Goal: Obtain resource: Obtain resource

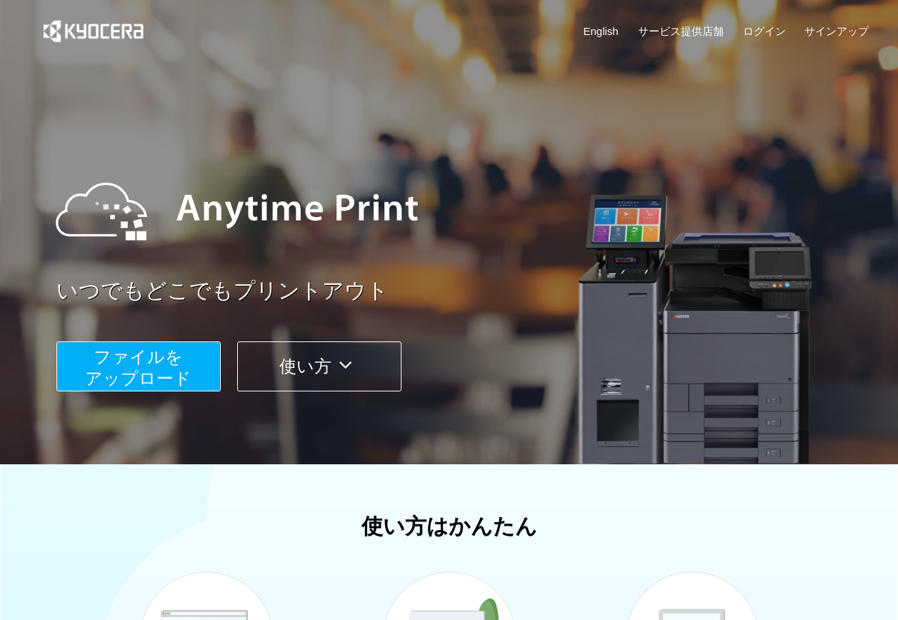
click at [141, 368] on span "ファイルを ​​アップロード" at bounding box center [138, 367] width 106 height 41
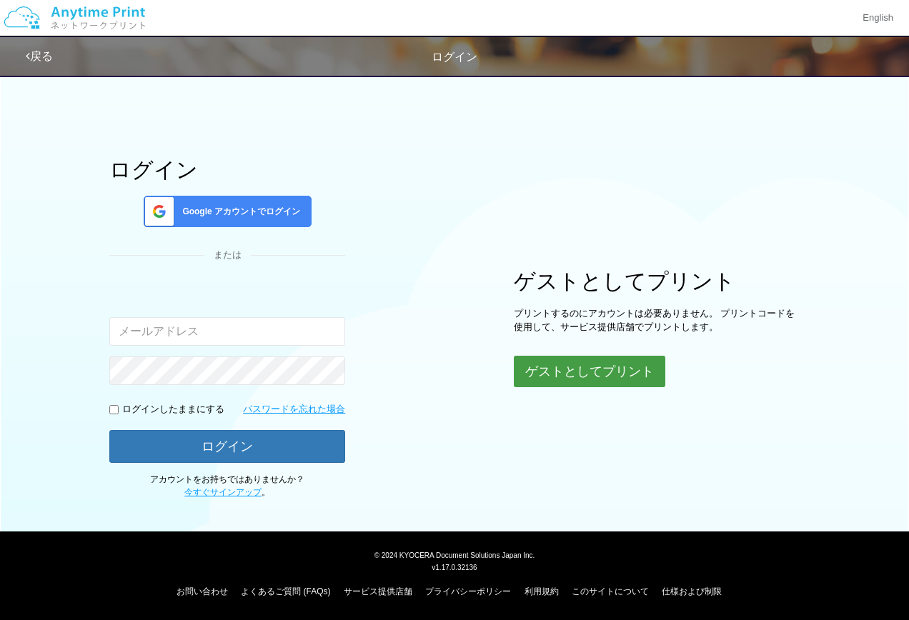
click at [558, 362] on button "ゲストとしてプリント" at bounding box center [589, 371] width 151 height 31
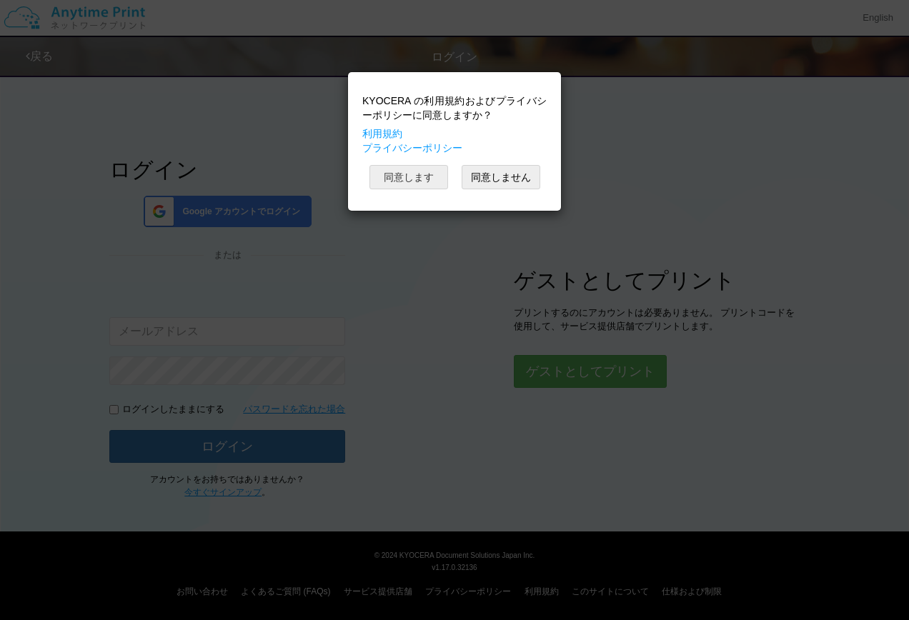
click at [384, 177] on button "同意します" at bounding box center [408, 177] width 79 height 24
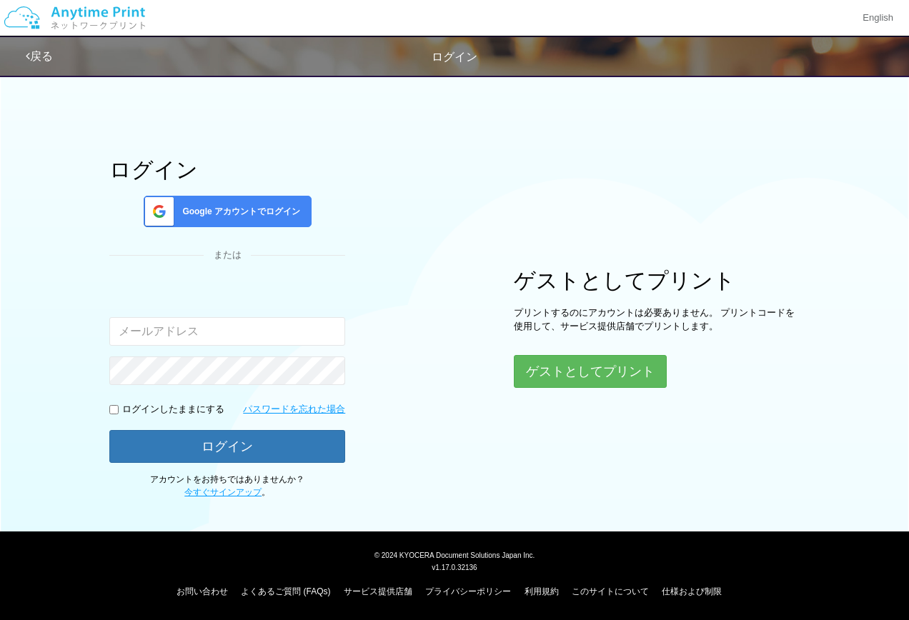
click at [496, 435] on div "ログイン Google アカウントでログイン または 入力されたメールアドレスまたはパスワードが正しくありません。 ログインしたままにする パスワードを忘れた…" at bounding box center [454, 282] width 857 height 431
click at [574, 378] on button "ゲストとしてプリント" at bounding box center [589, 371] width 151 height 31
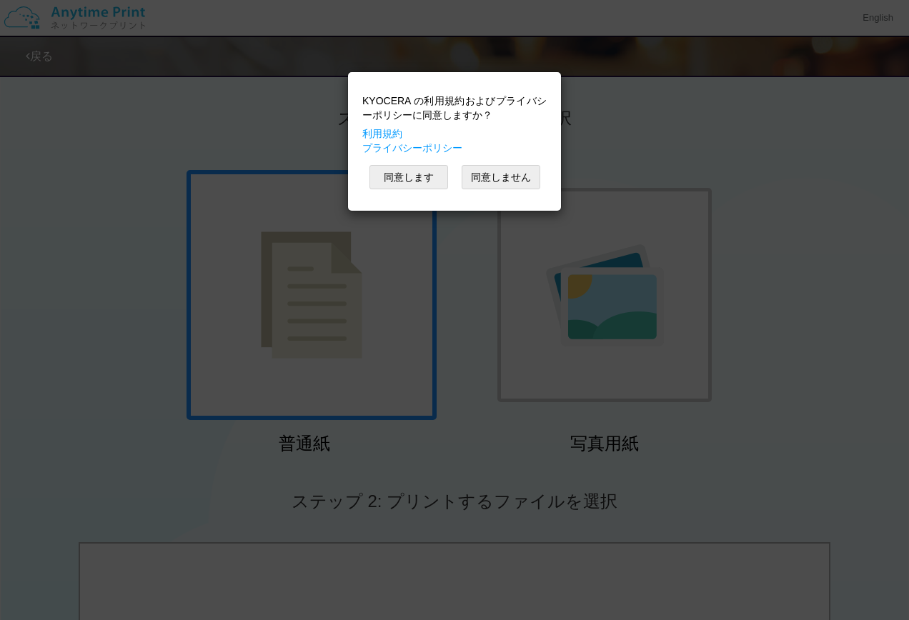
click at [611, 127] on div "KYOCERA の利用規約およびプライバシーポリシーに同意しますか？ 利用規約 プライバシーポリシー 同意します 同意しません" at bounding box center [454, 310] width 909 height 620
click at [403, 182] on button "同意します" at bounding box center [408, 177] width 79 height 24
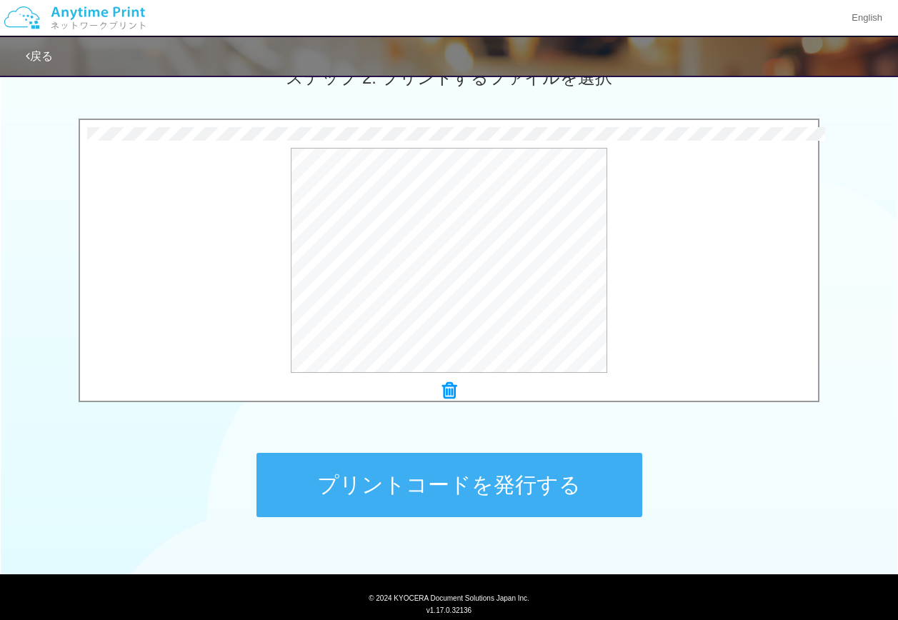
scroll to position [429, 0]
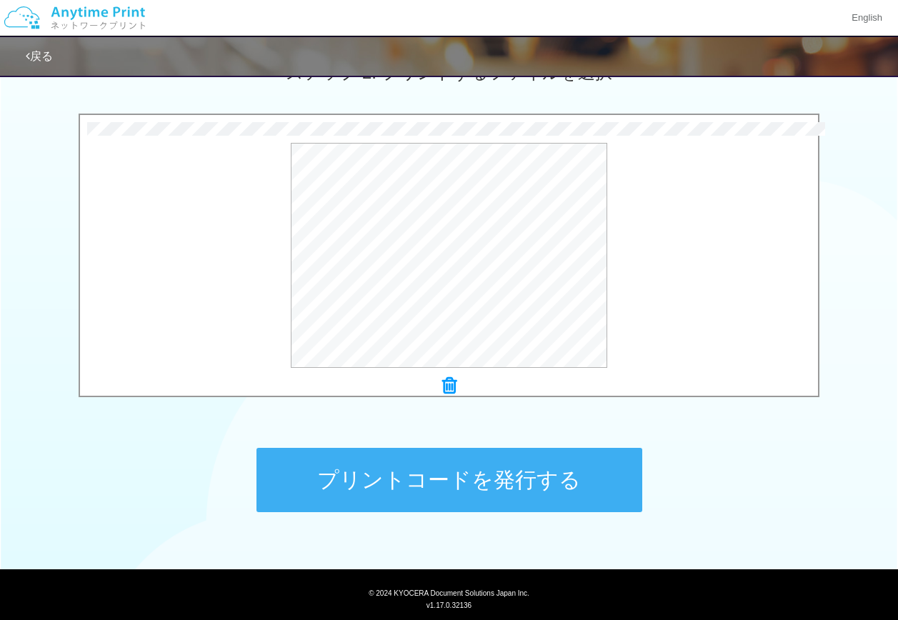
click at [505, 498] on button "プリントコードを発行する" at bounding box center [449, 480] width 386 height 64
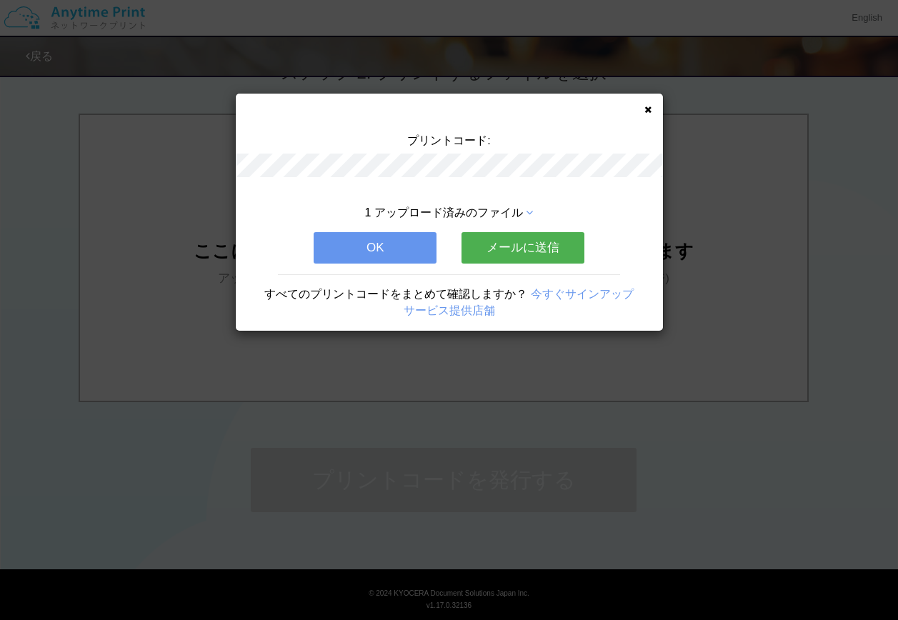
scroll to position [0, 0]
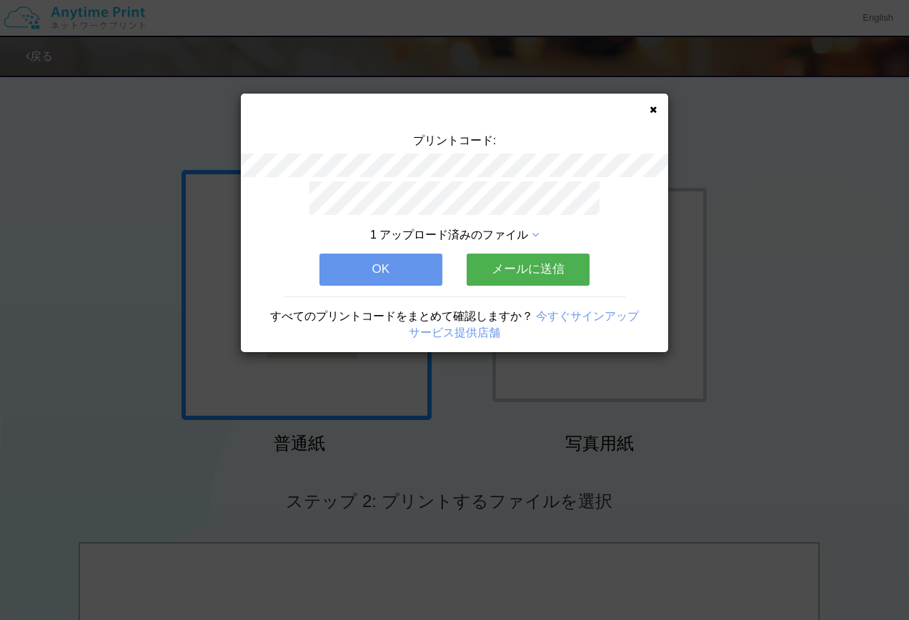
click at [421, 262] on button "OK" at bounding box center [380, 269] width 123 height 31
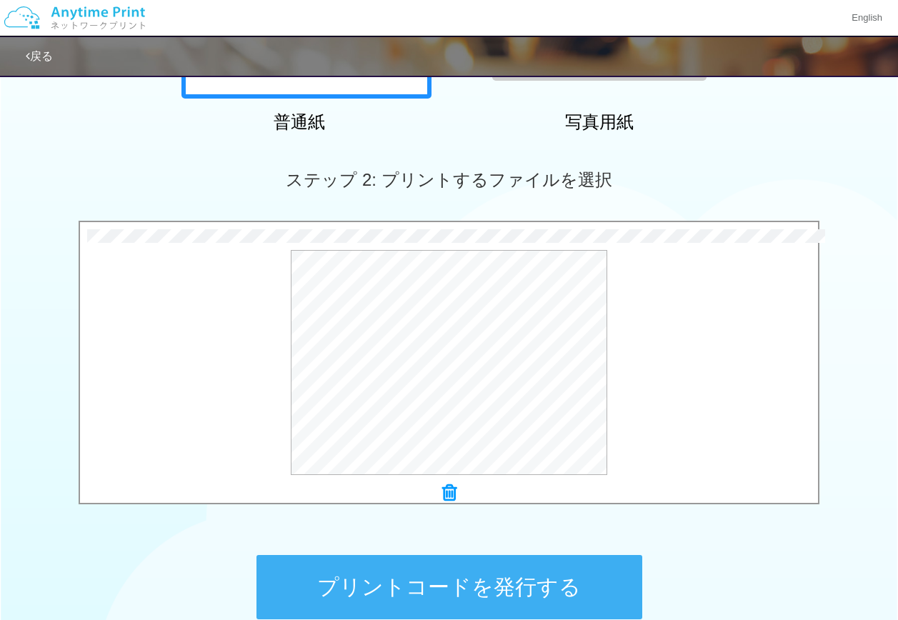
scroll to position [429, 0]
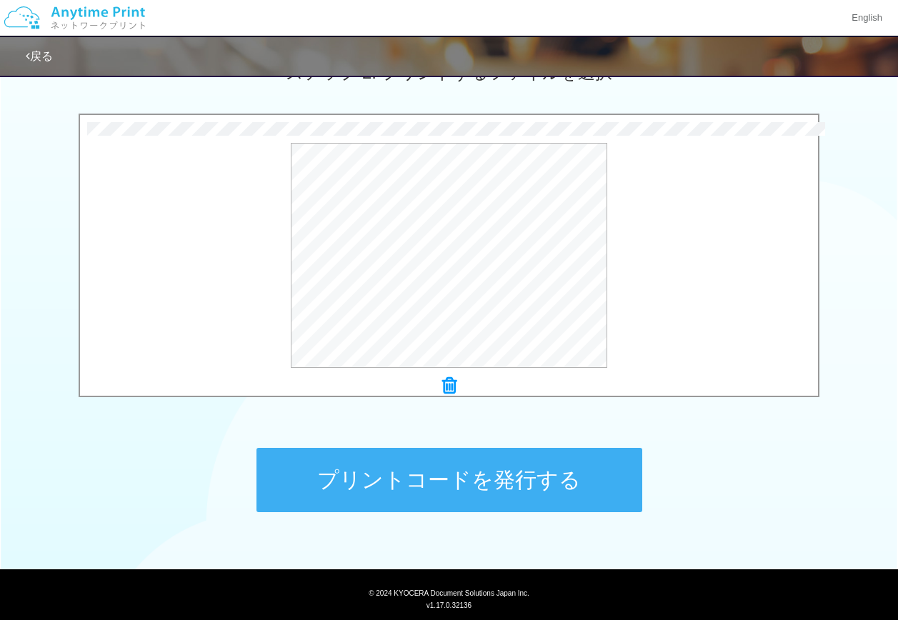
click at [569, 482] on button "プリントコードを発行する" at bounding box center [449, 480] width 386 height 64
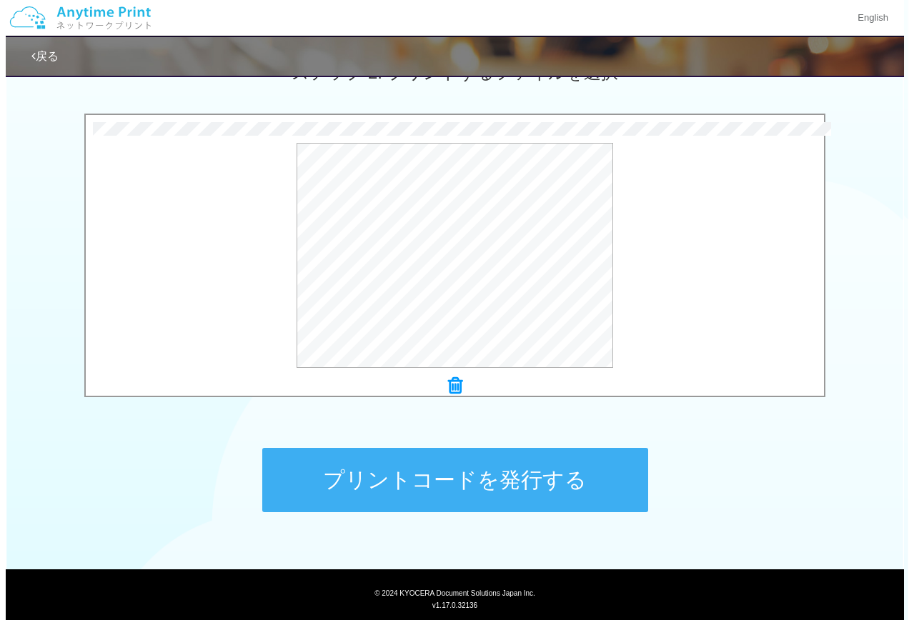
scroll to position [0, 0]
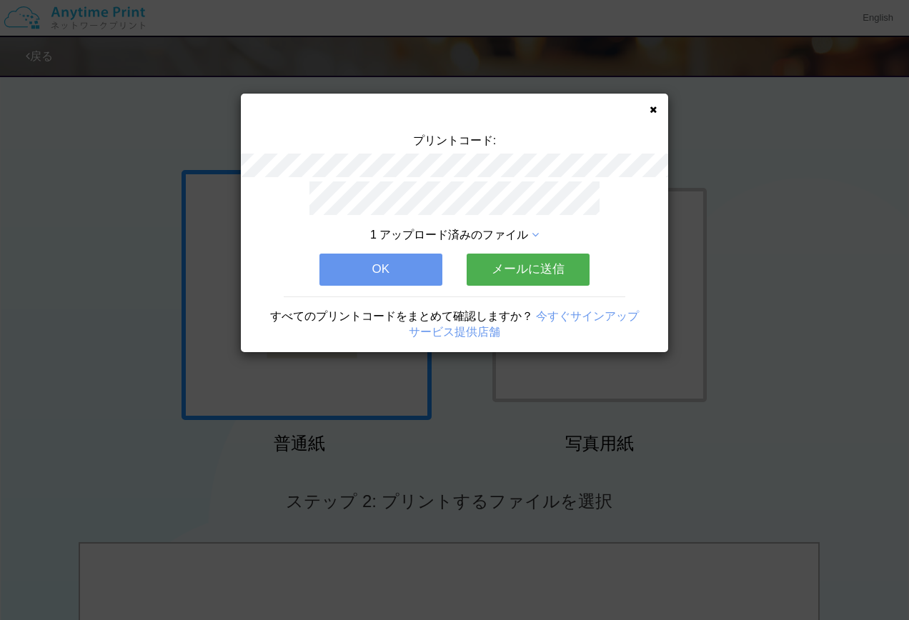
click at [413, 265] on button "OK" at bounding box center [380, 269] width 123 height 31
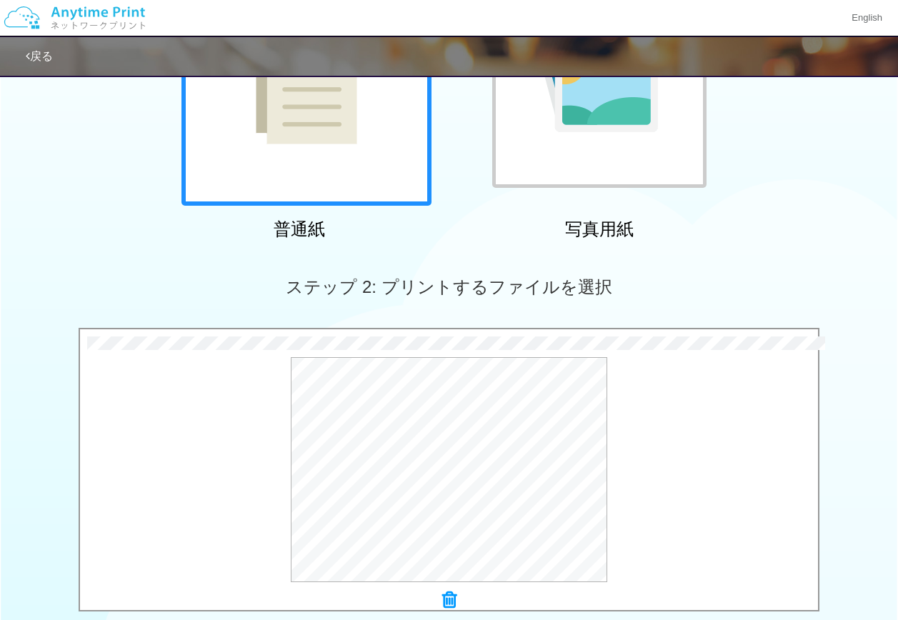
scroll to position [429, 0]
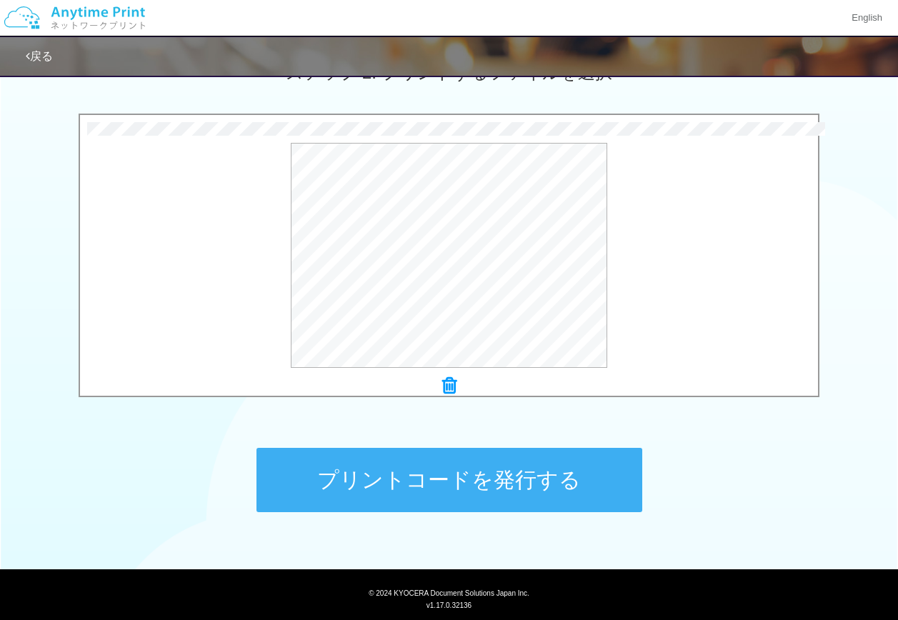
click at [482, 484] on button "プリントコードを発行する" at bounding box center [449, 480] width 386 height 64
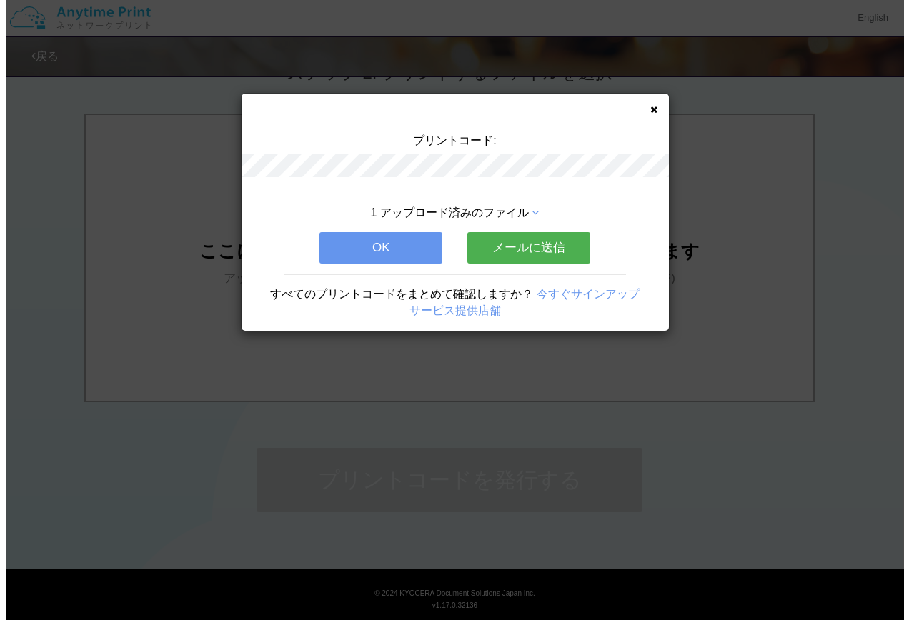
scroll to position [0, 0]
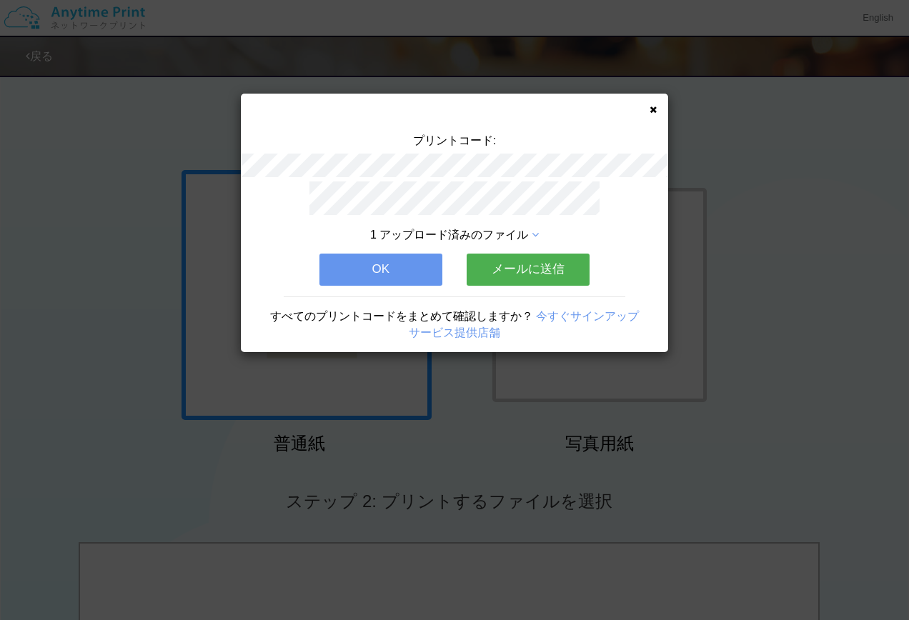
click at [374, 256] on button "OK" at bounding box center [380, 269] width 123 height 31
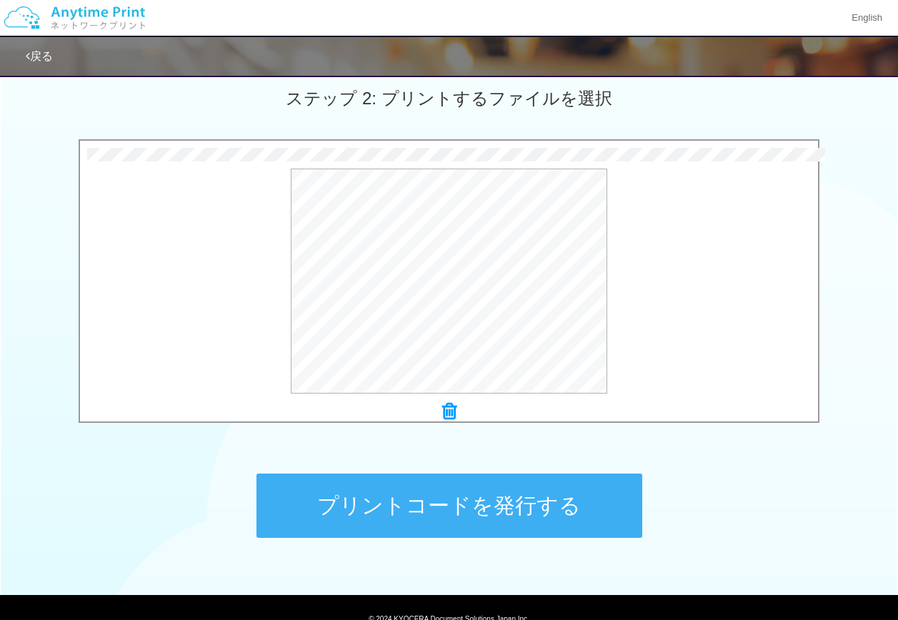
scroll to position [466, 0]
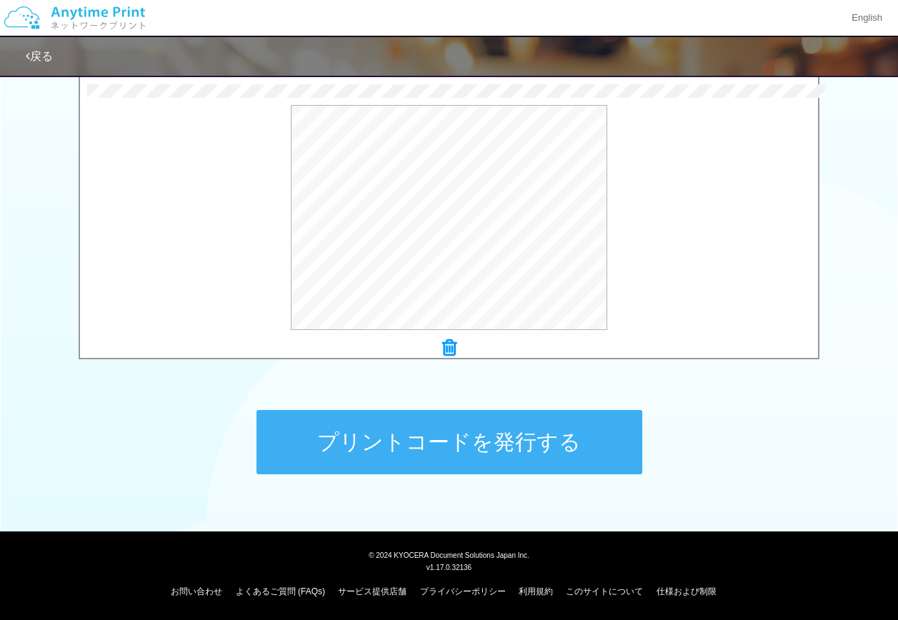
click at [506, 441] on button "プリントコードを発行する" at bounding box center [449, 442] width 386 height 64
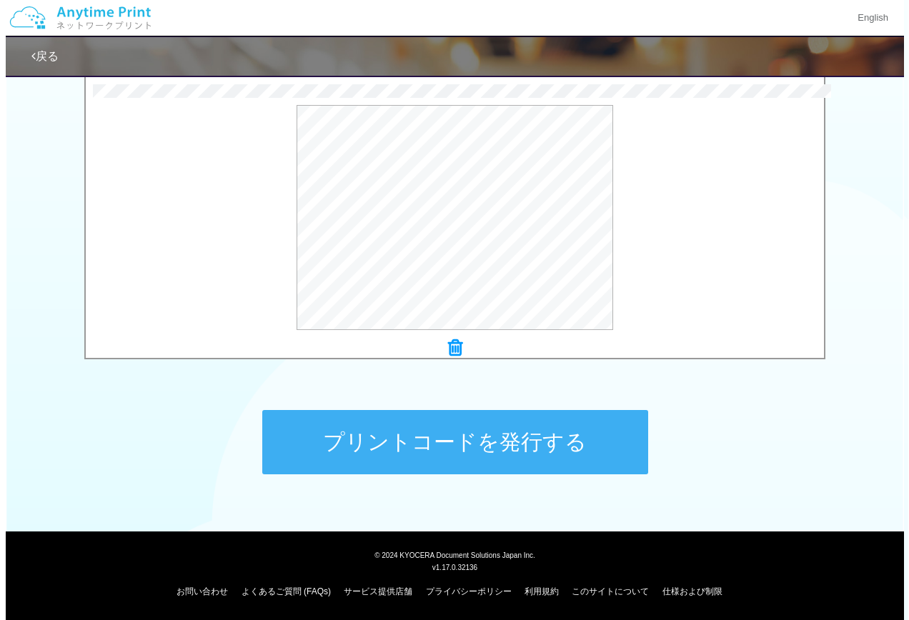
scroll to position [0, 0]
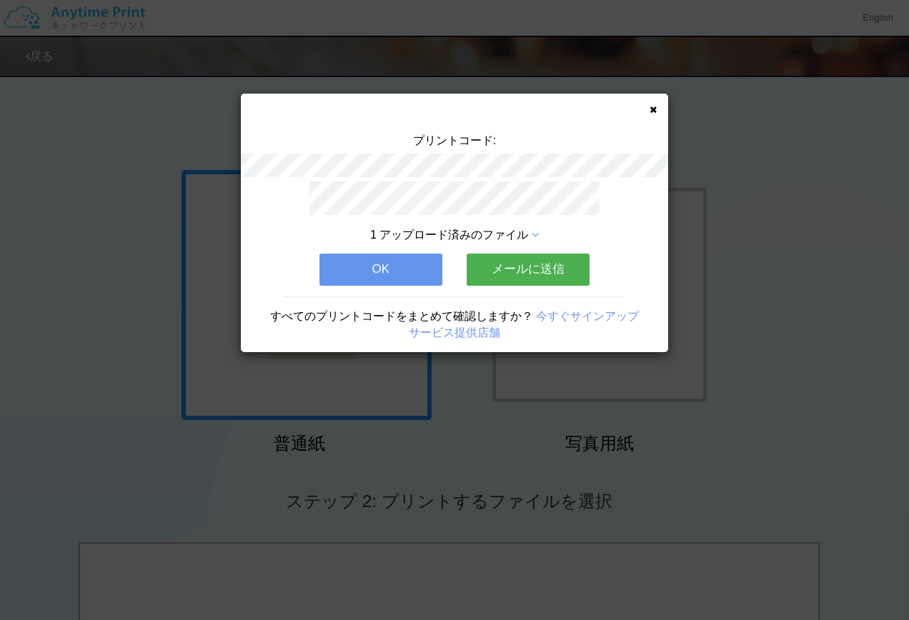
click at [430, 266] on button "OK" at bounding box center [380, 269] width 123 height 31
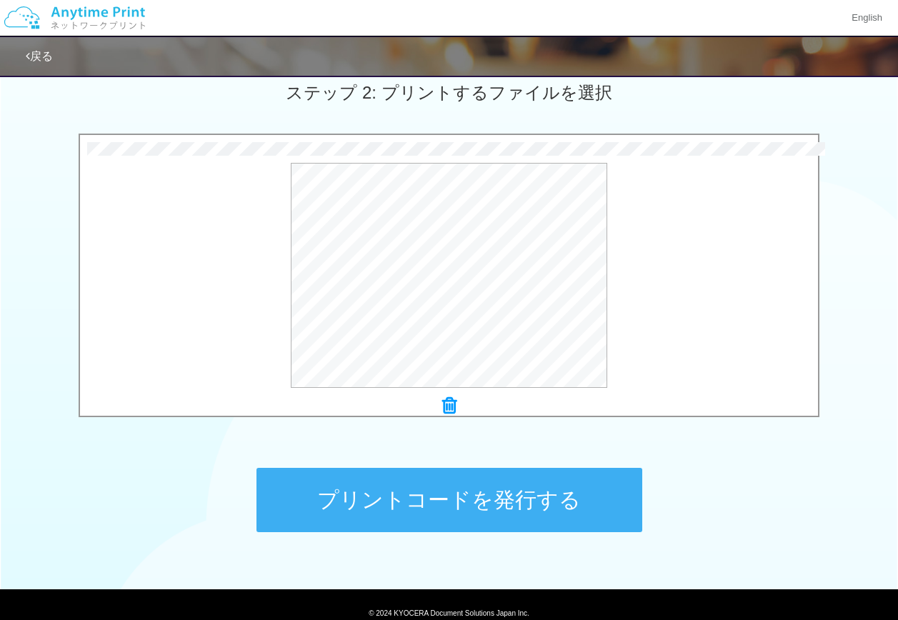
scroll to position [429, 0]
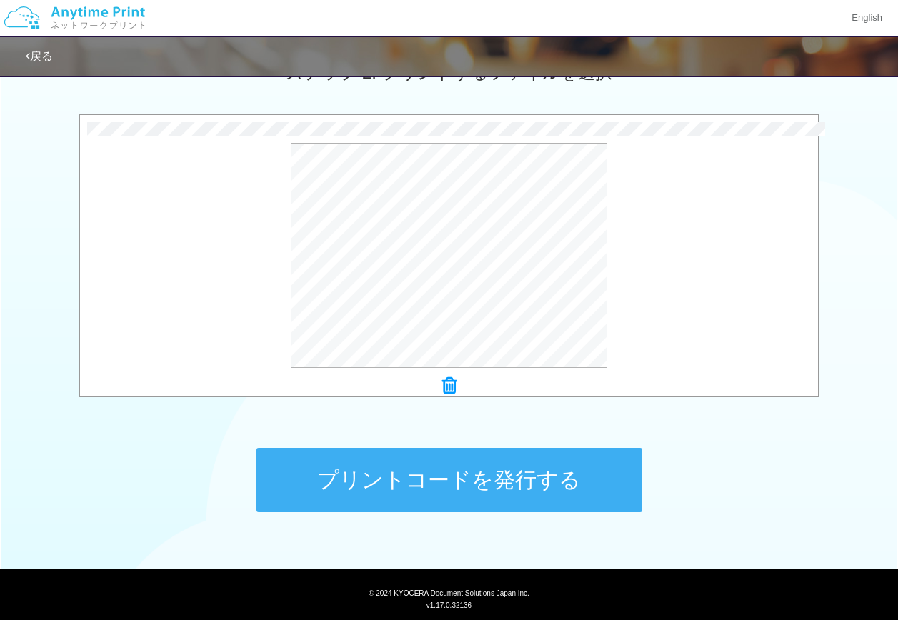
click at [536, 484] on button "プリントコードを発行する" at bounding box center [449, 480] width 386 height 64
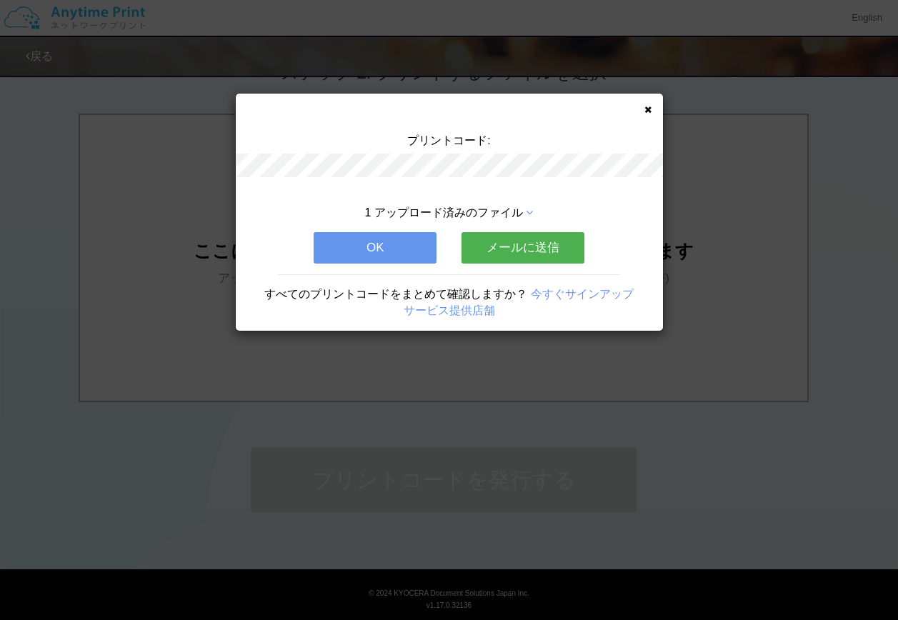
scroll to position [0, 0]
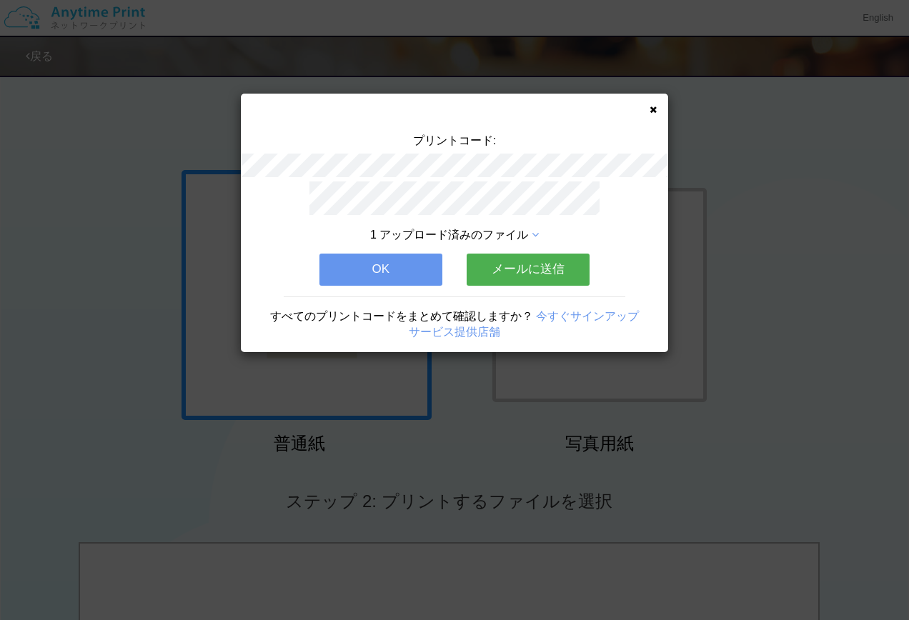
drag, startPoint x: 421, startPoint y: 268, endPoint x: 454, endPoint y: 312, distance: 55.6
click at [421, 268] on button "OK" at bounding box center [380, 269] width 123 height 31
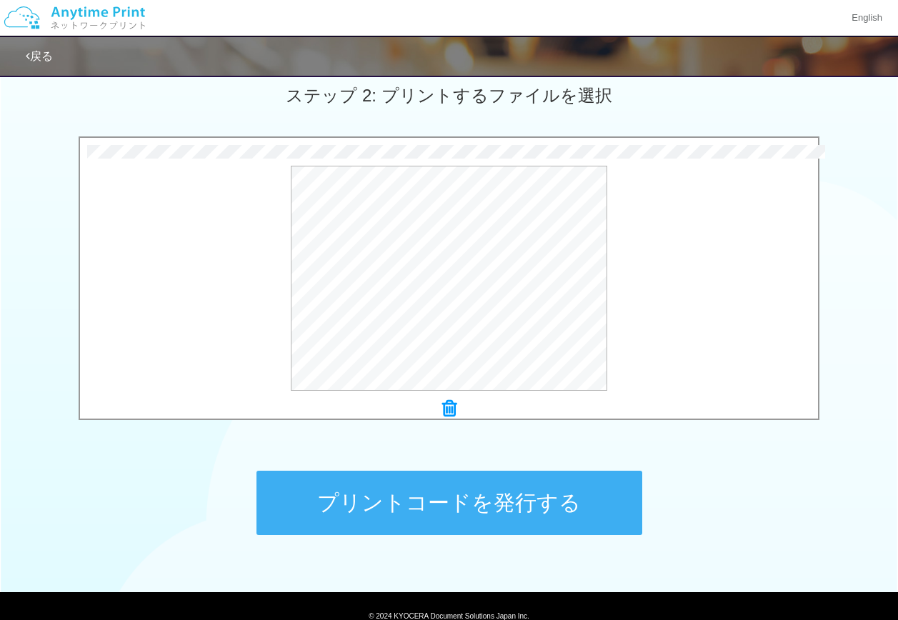
scroll to position [429, 0]
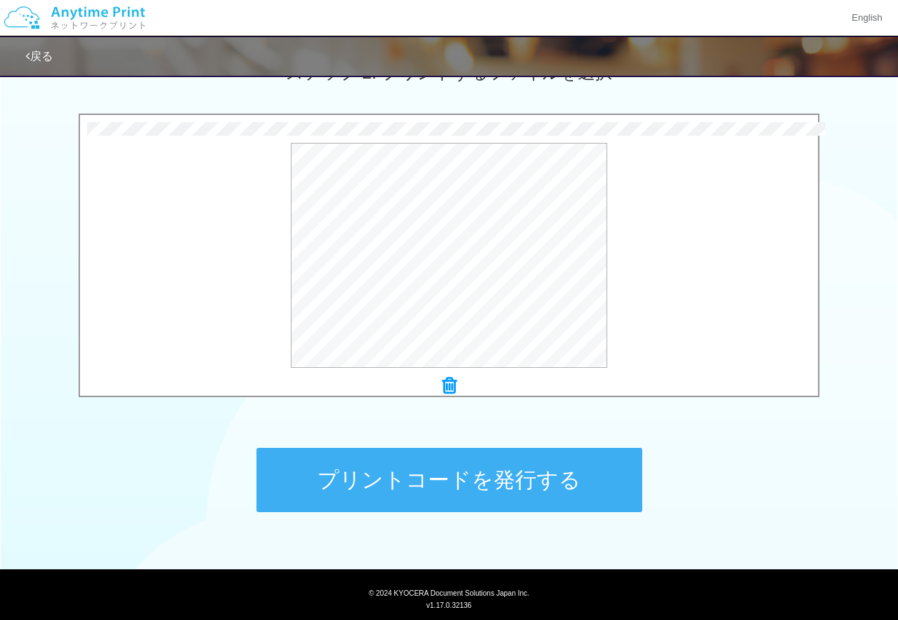
click at [544, 481] on button "プリントコードを発行する" at bounding box center [449, 480] width 386 height 64
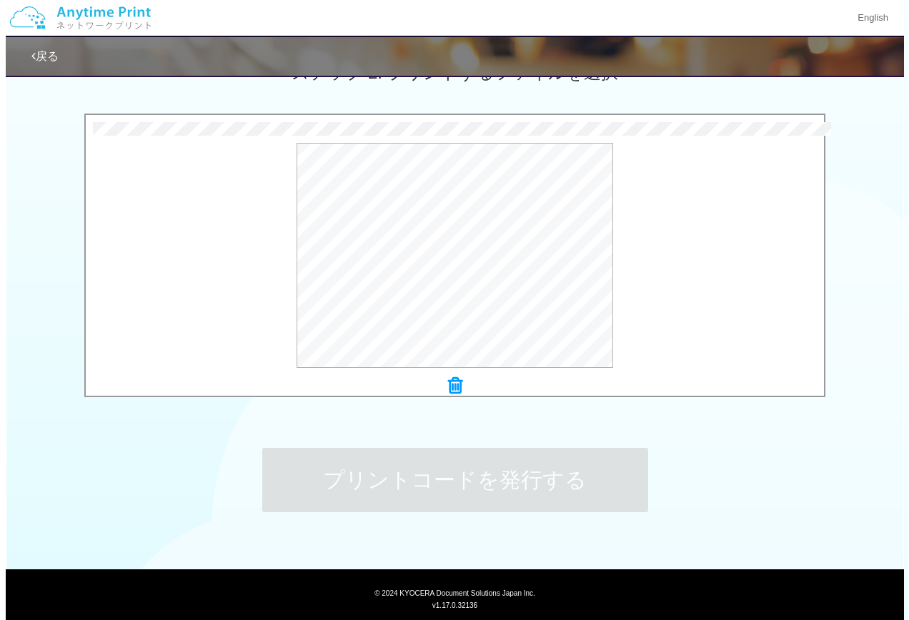
scroll to position [0, 0]
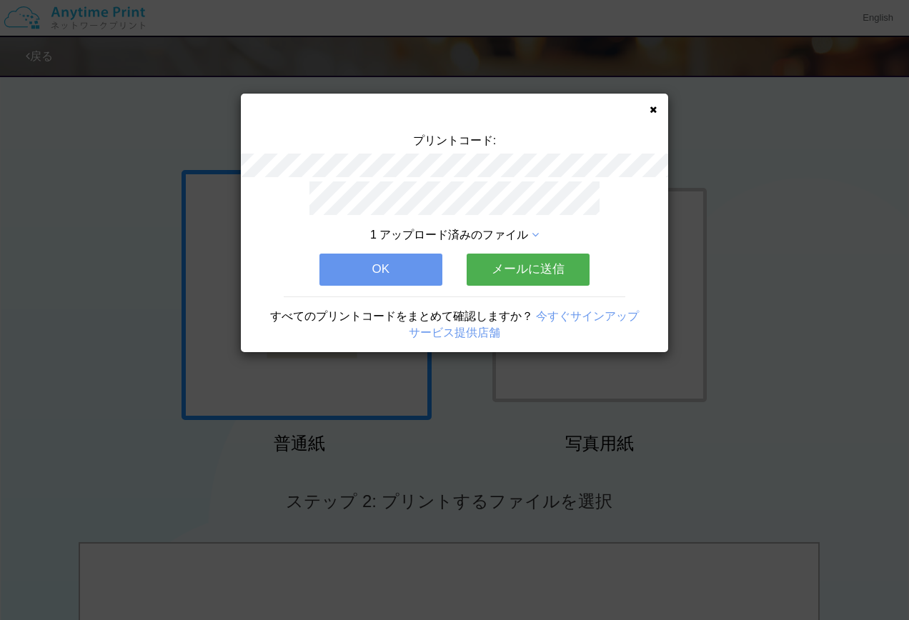
click at [392, 263] on button "OK" at bounding box center [380, 269] width 123 height 31
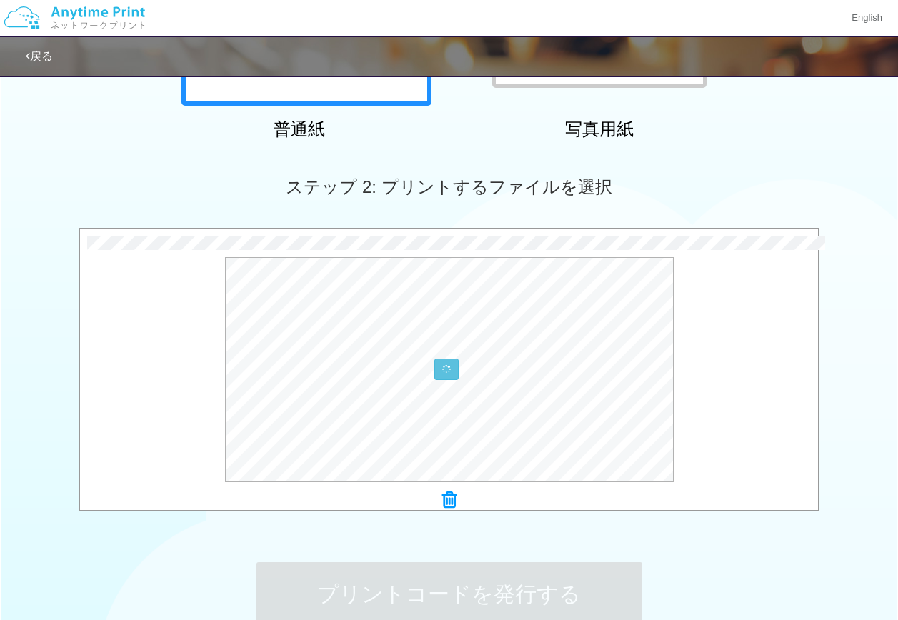
scroll to position [466, 0]
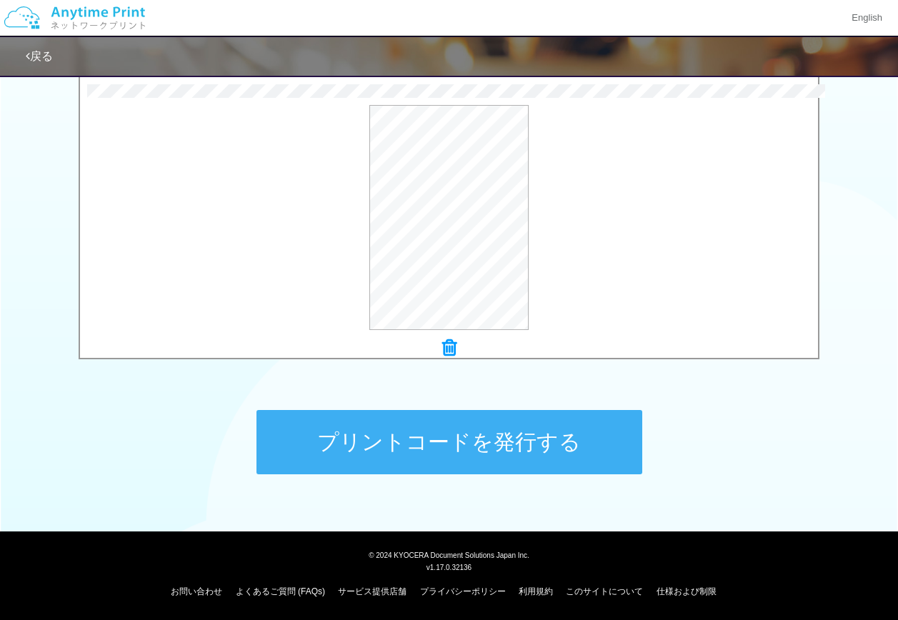
click at [452, 456] on button "プリントコードを発行する" at bounding box center [449, 442] width 386 height 64
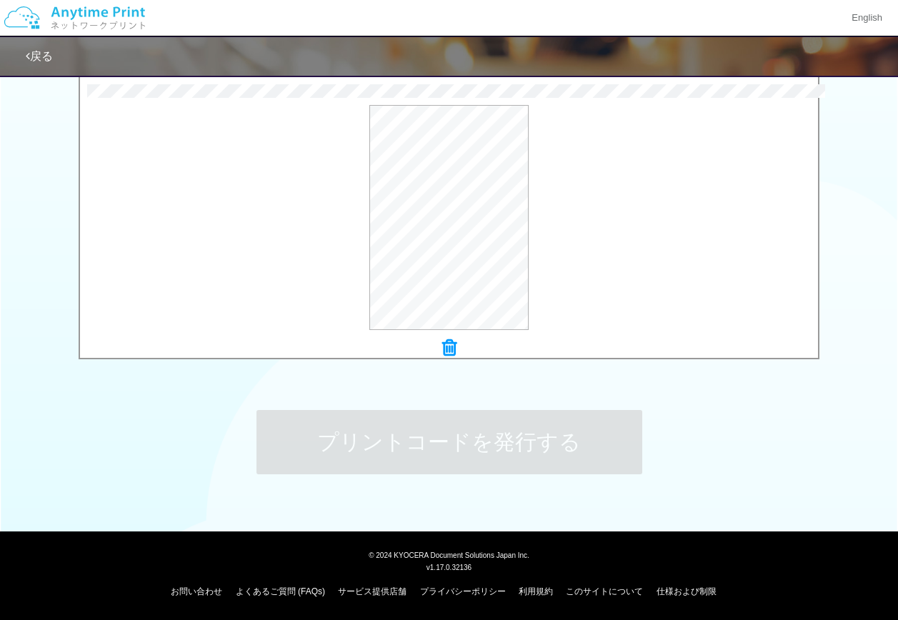
scroll to position [0, 0]
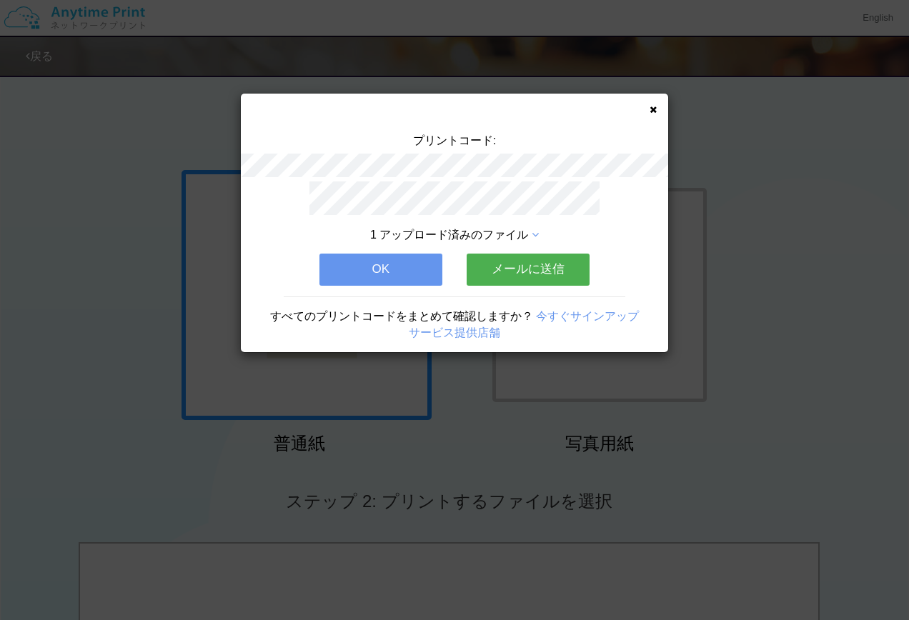
click at [384, 264] on button "OK" at bounding box center [380, 269] width 123 height 31
